Goal: Use online tool/utility: Utilize a website feature to perform a specific function

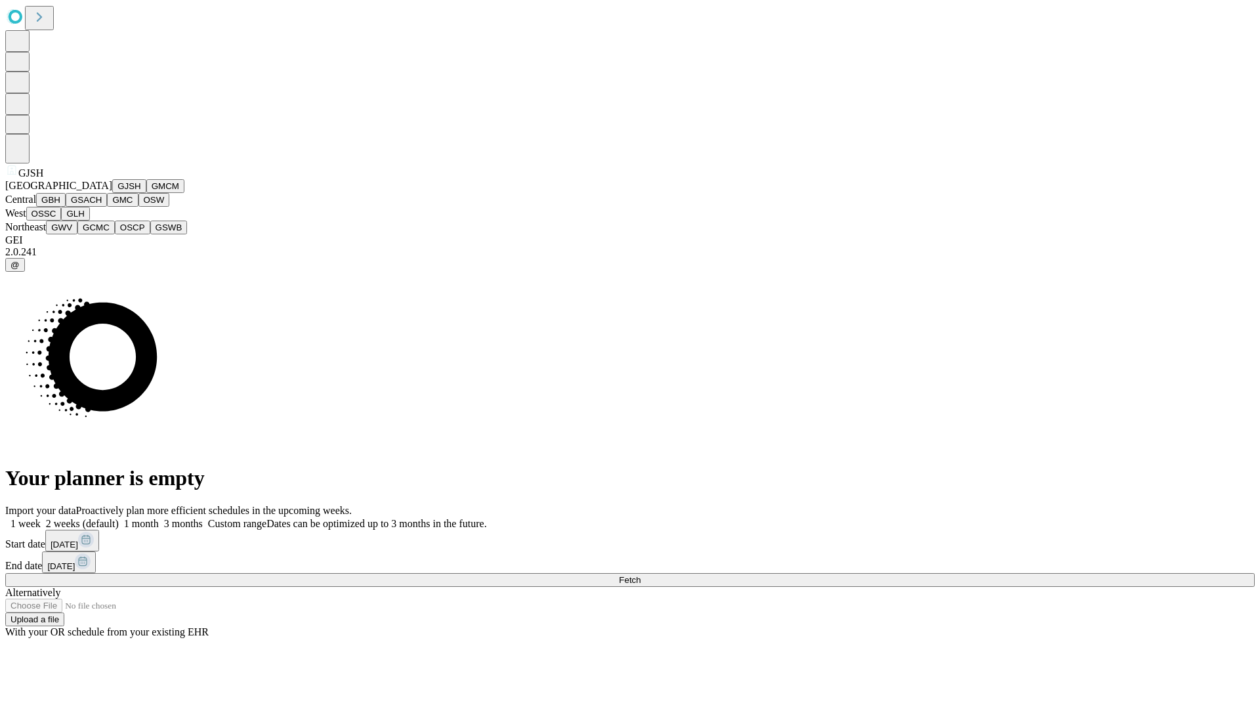
click at [112, 193] on button "GJSH" at bounding box center [129, 186] width 34 height 14
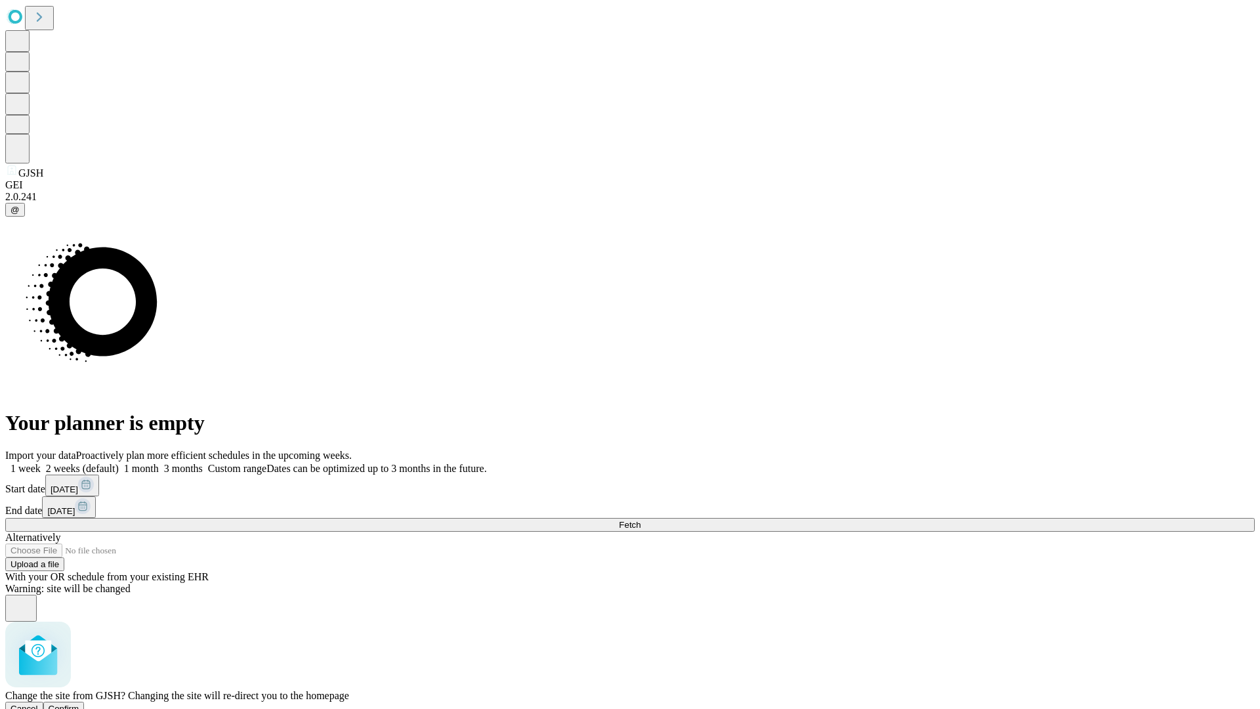
click at [79, 704] on span "Confirm" at bounding box center [64, 709] width 31 height 10
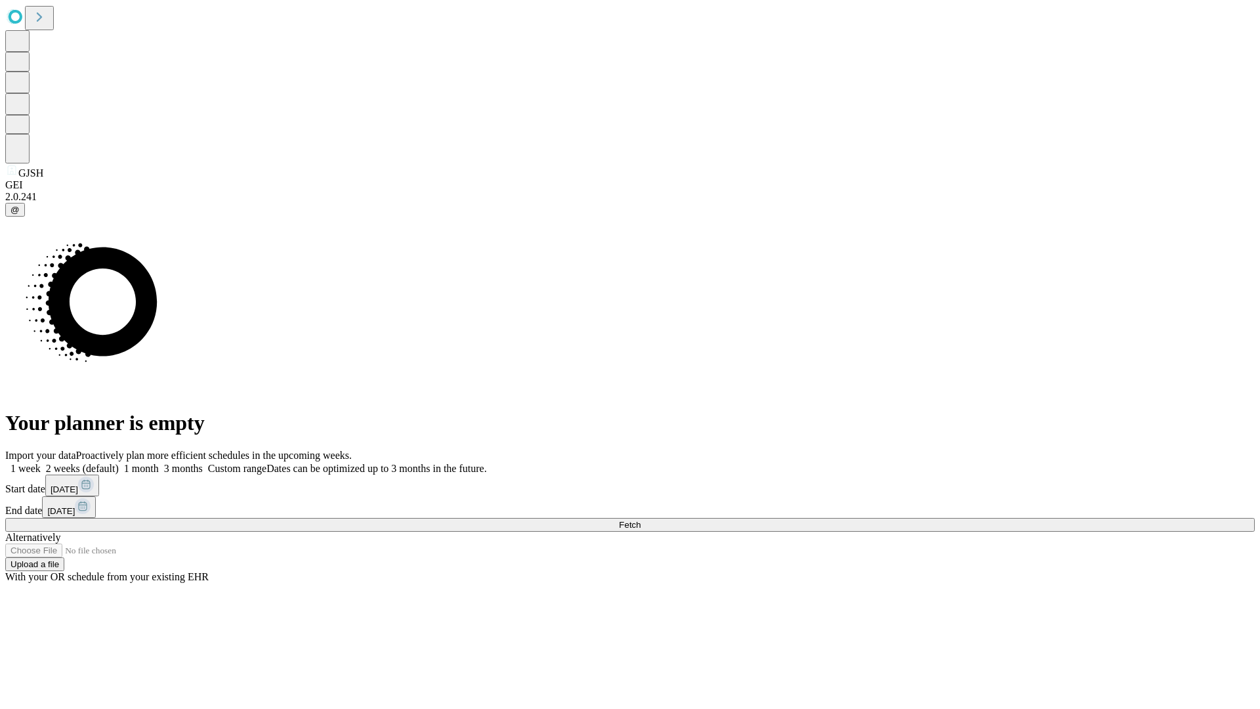
click at [159, 463] on label "1 month" at bounding box center [139, 468] width 40 height 11
click at [641, 520] on span "Fetch" at bounding box center [630, 525] width 22 height 10
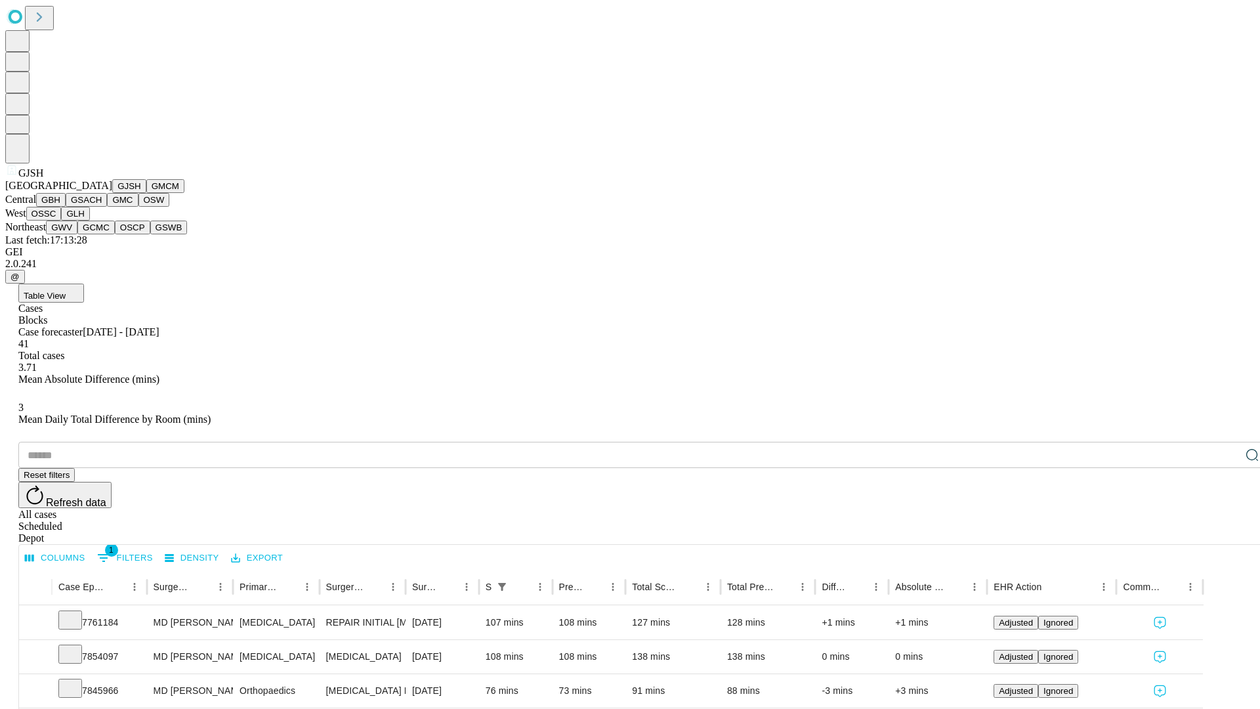
click at [146, 193] on button "GMCM" at bounding box center [165, 186] width 38 height 14
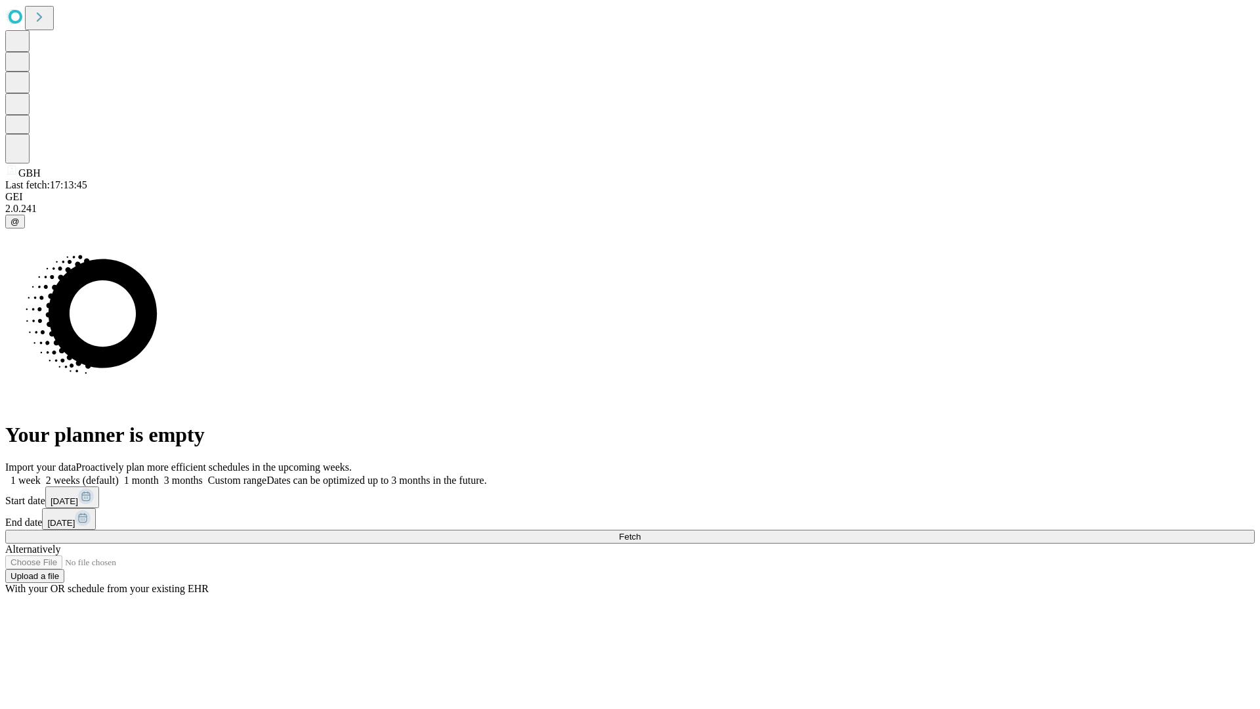
click at [641, 532] on span "Fetch" at bounding box center [630, 537] width 22 height 10
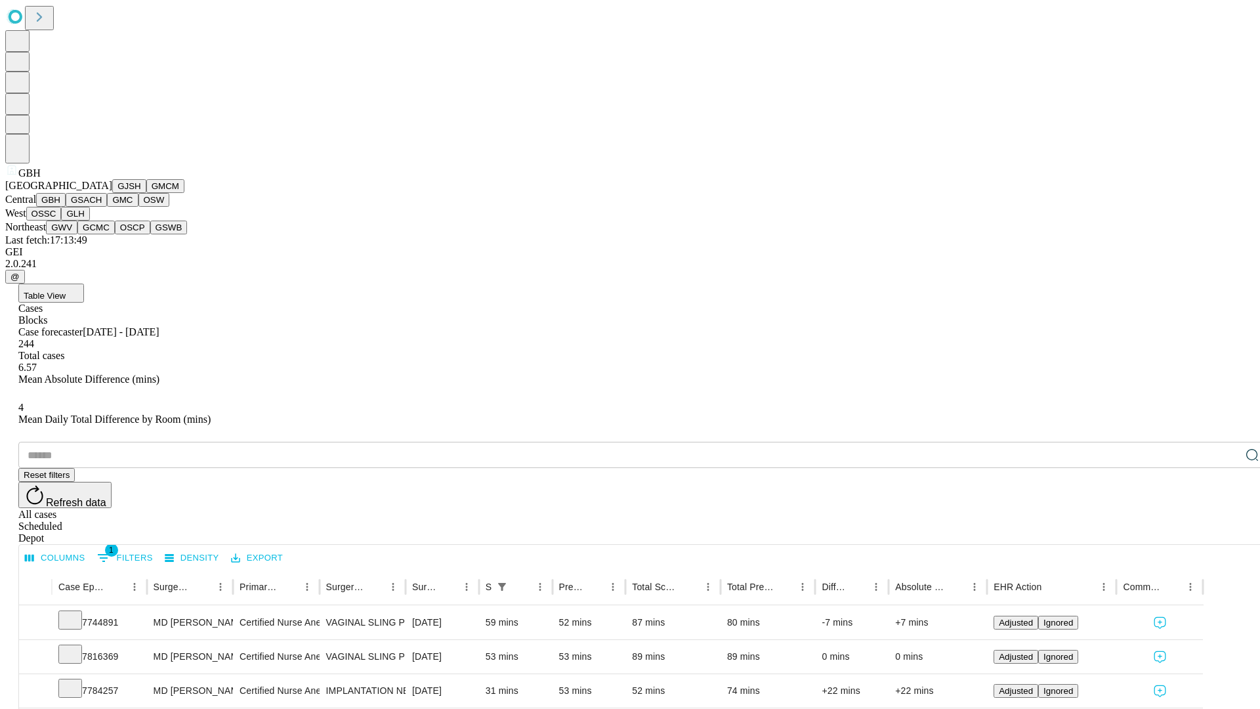
click at [102, 207] on button "GSACH" at bounding box center [86, 200] width 41 height 14
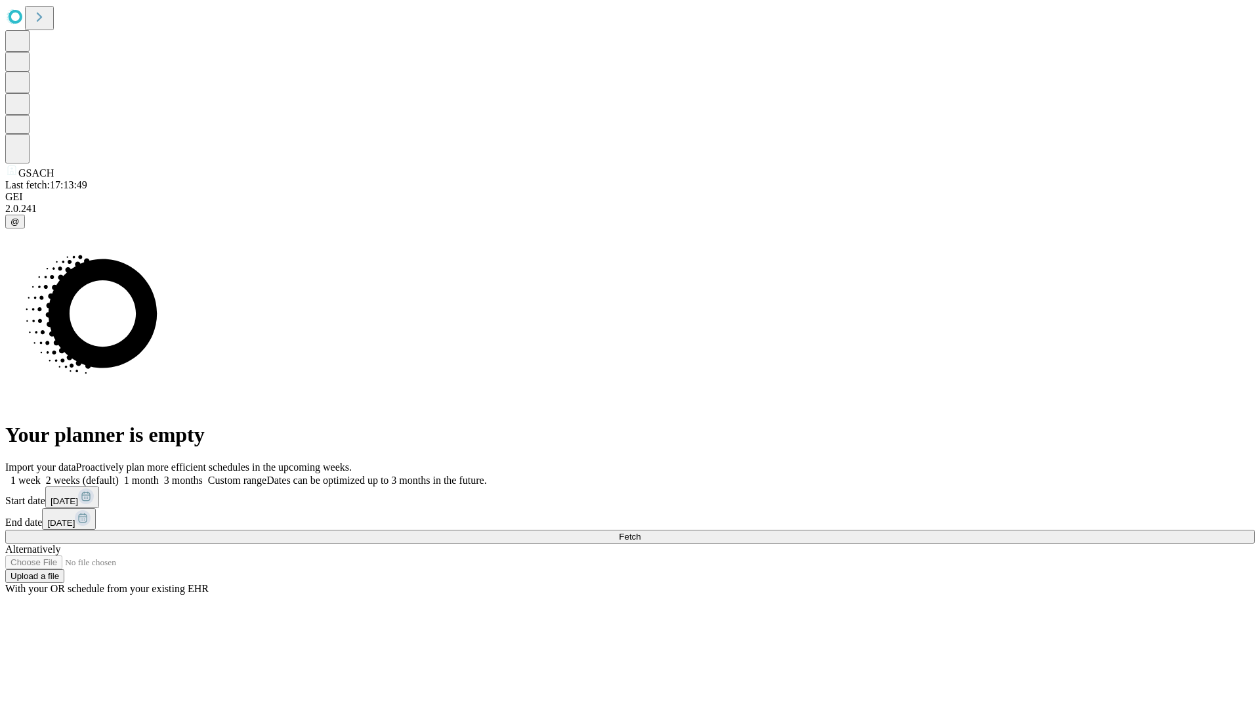
click at [159, 475] on label "1 month" at bounding box center [139, 480] width 40 height 11
click at [641, 532] on span "Fetch" at bounding box center [630, 537] width 22 height 10
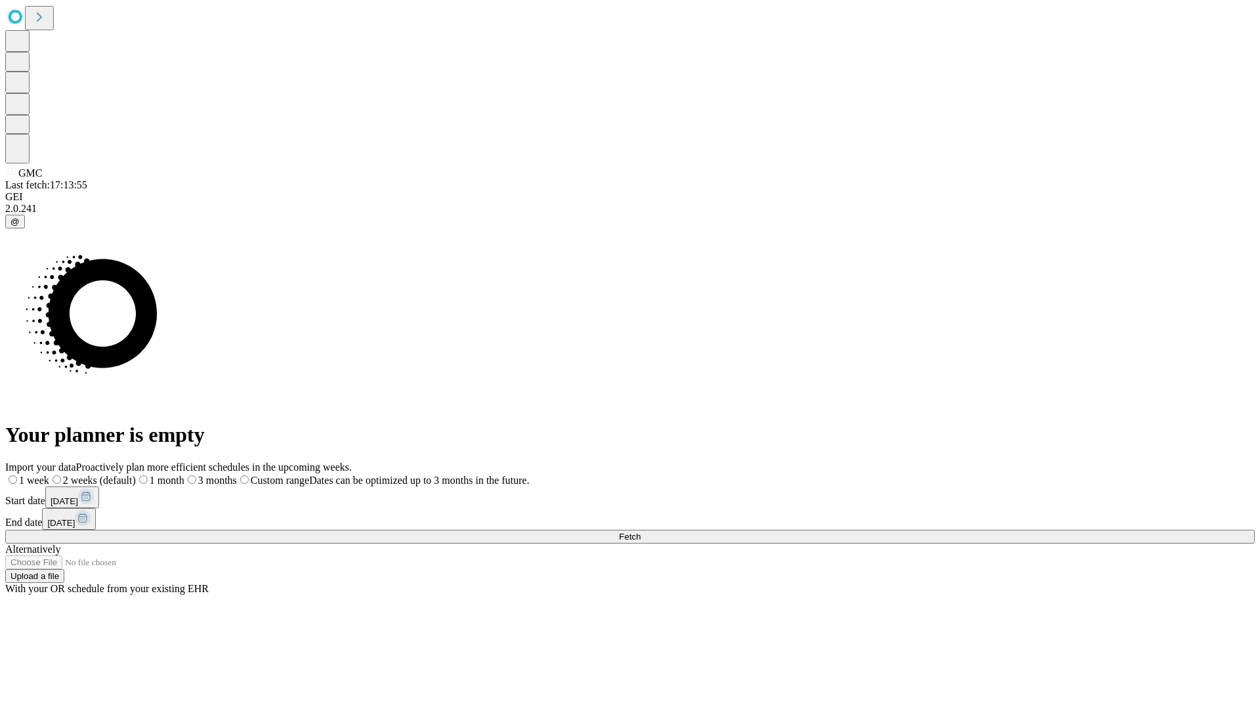
click at [184, 475] on label "1 month" at bounding box center [160, 480] width 49 height 11
click at [641, 532] on span "Fetch" at bounding box center [630, 537] width 22 height 10
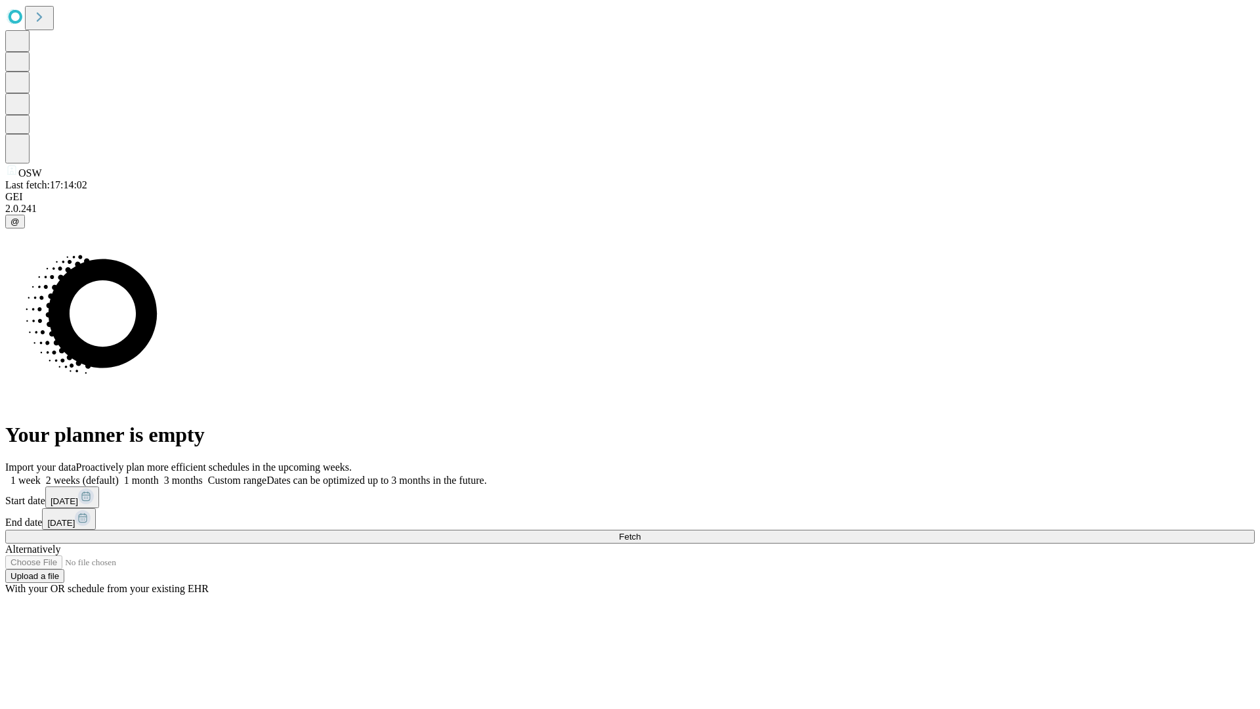
click at [159, 475] on label "1 month" at bounding box center [139, 480] width 40 height 11
click at [641, 532] on span "Fetch" at bounding box center [630, 537] width 22 height 10
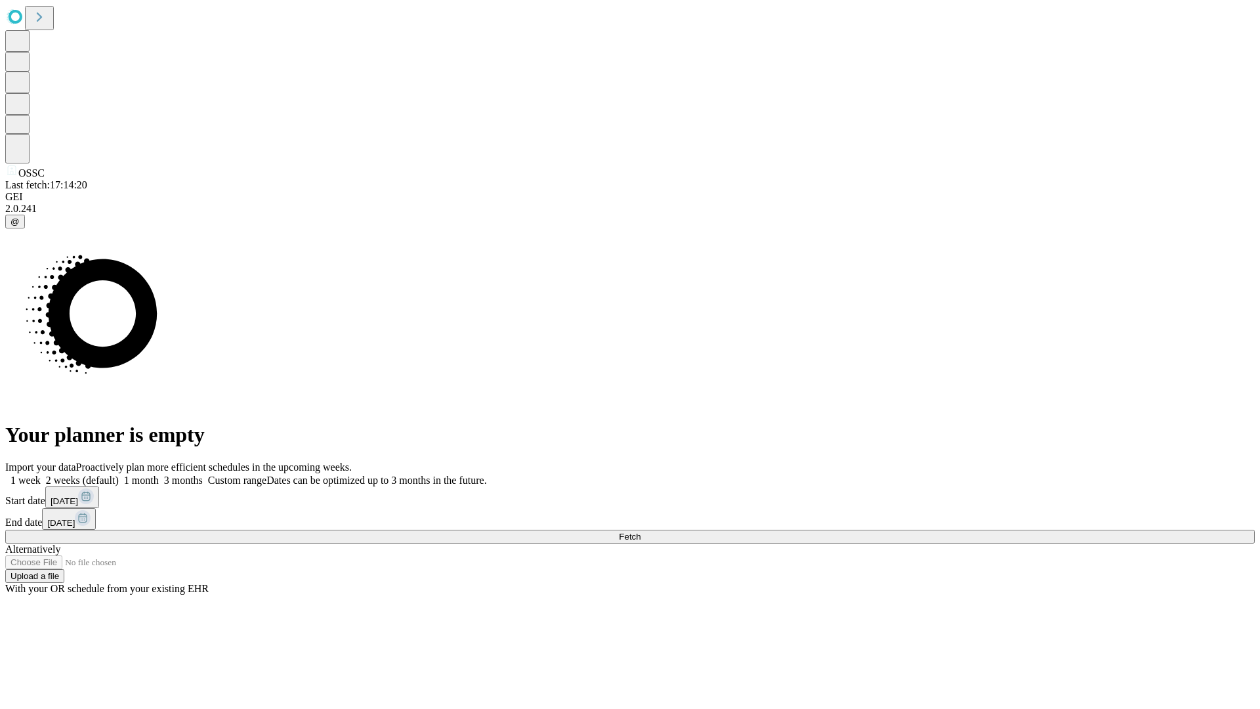
click at [159, 475] on label "1 month" at bounding box center [139, 480] width 40 height 11
click at [641, 532] on span "Fetch" at bounding box center [630, 537] width 22 height 10
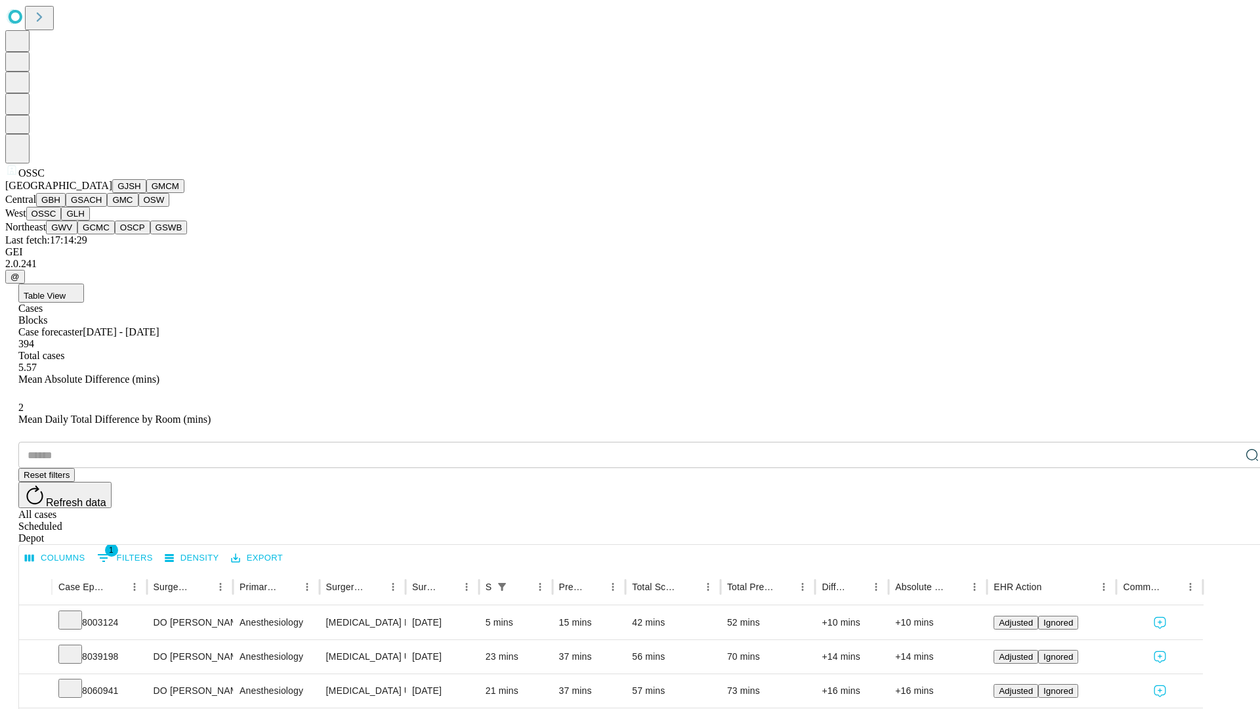
click at [89, 221] on button "GLH" at bounding box center [75, 214] width 28 height 14
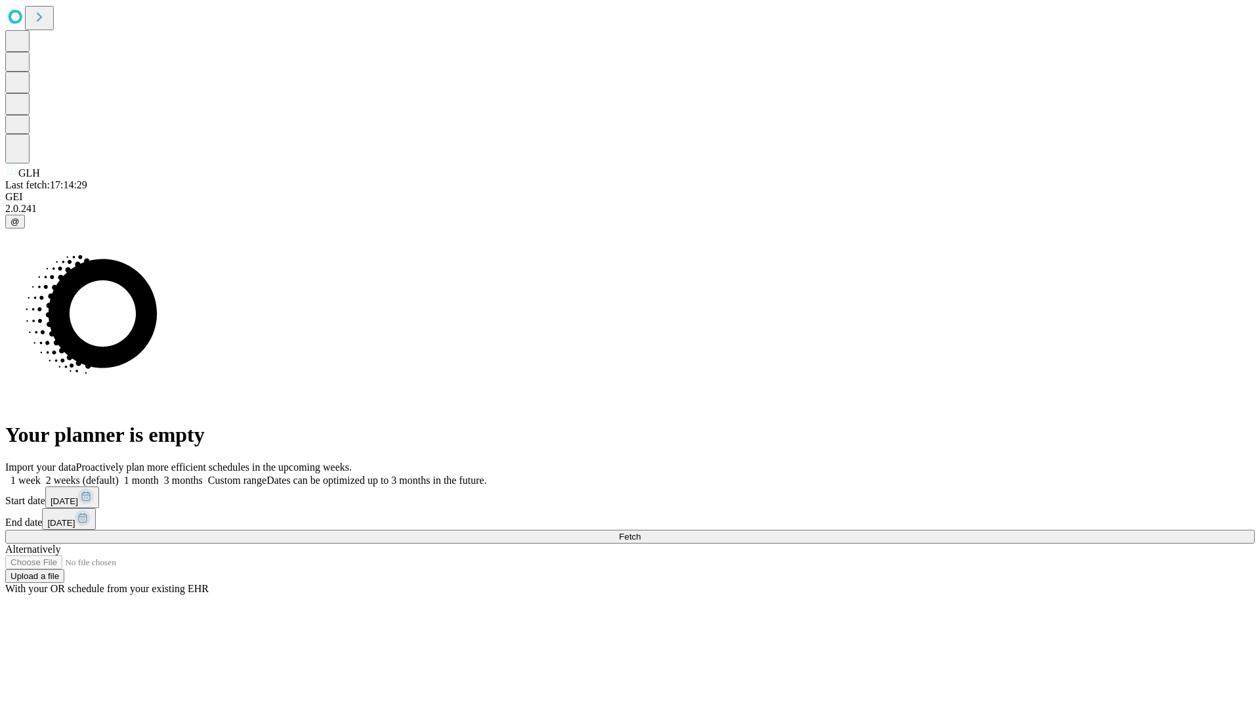
click at [159, 475] on label "1 month" at bounding box center [139, 480] width 40 height 11
click at [641, 532] on span "Fetch" at bounding box center [630, 537] width 22 height 10
